Goal: Book appointment/travel/reservation

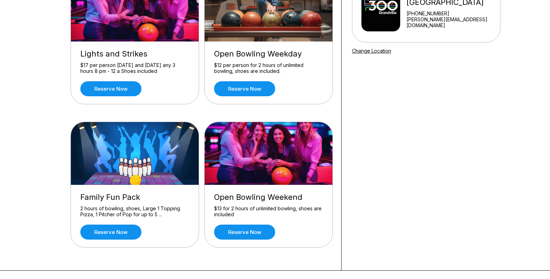
scroll to position [107, 0]
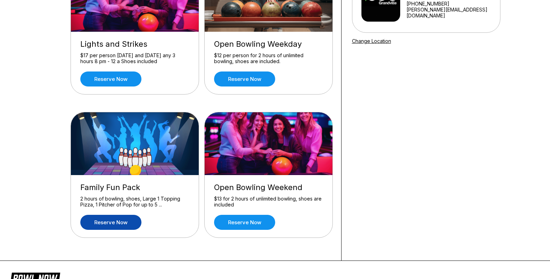
click at [105, 227] on link "Reserve now" at bounding box center [110, 222] width 61 height 15
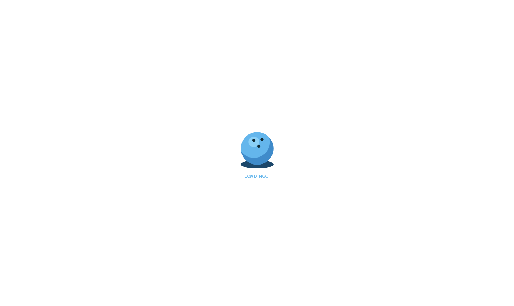
scroll to position [0, 0]
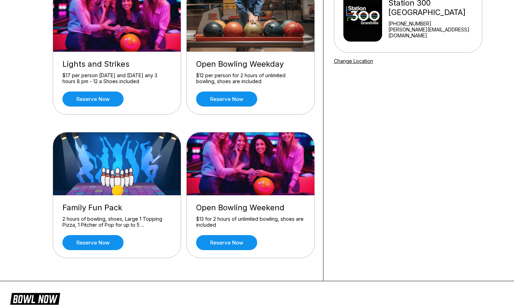
scroll to position [107, 0]
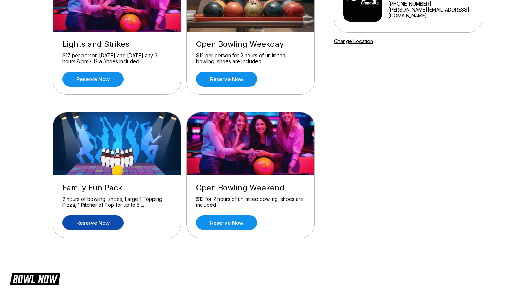
click at [106, 224] on link "Reserve now" at bounding box center [92, 222] width 61 height 15
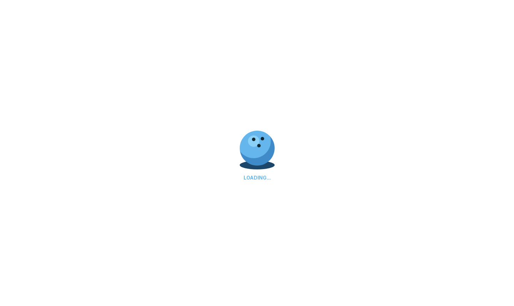
scroll to position [0, 0]
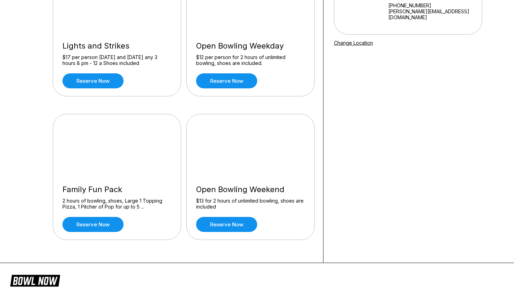
scroll to position [107, 0]
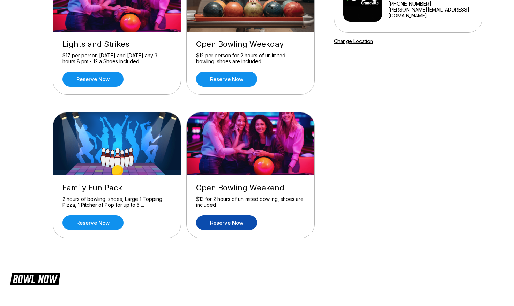
click at [237, 228] on link "Reserve now" at bounding box center [226, 222] width 61 height 15
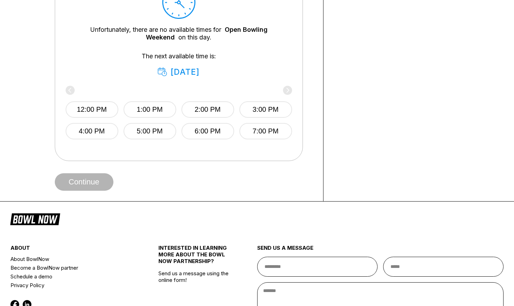
scroll to position [356, 0]
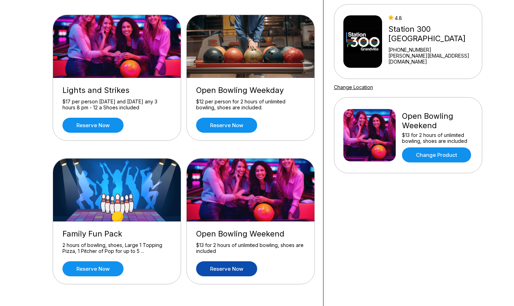
scroll to position [71, 0]
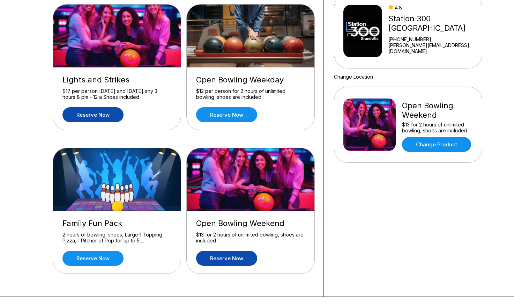
click at [79, 110] on link "Reserve now" at bounding box center [92, 114] width 61 height 15
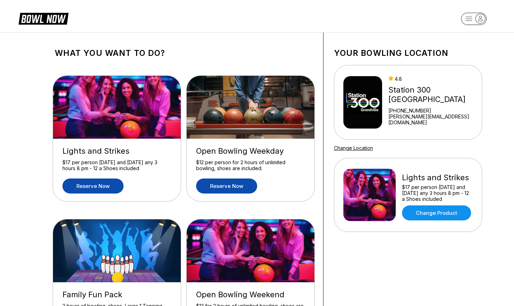
click at [226, 186] on link "Reserve now" at bounding box center [226, 185] width 61 height 15
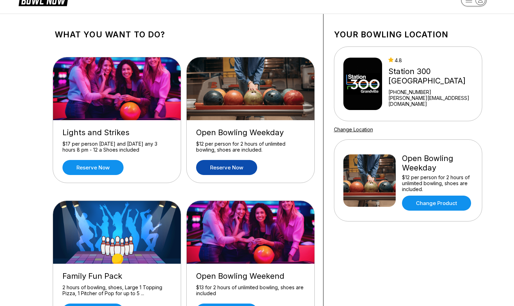
scroll to position [36, 0]
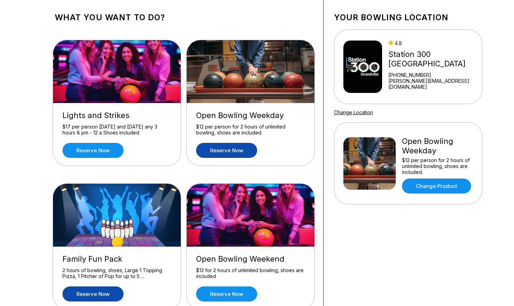
click at [107, 296] on link "Reserve now" at bounding box center [92, 293] width 61 height 15
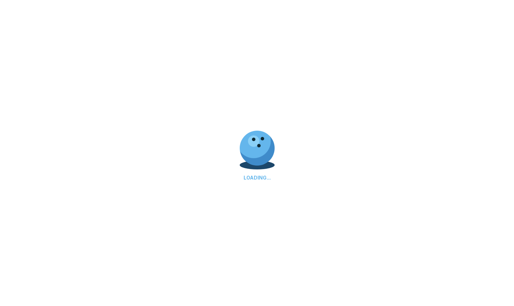
scroll to position [0, 0]
